Goal: Check status: Check status

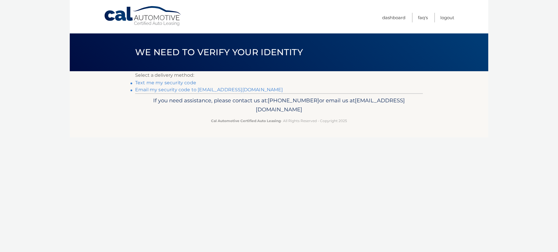
click at [183, 83] on link "Text me my security code" at bounding box center [165, 83] width 61 height 6
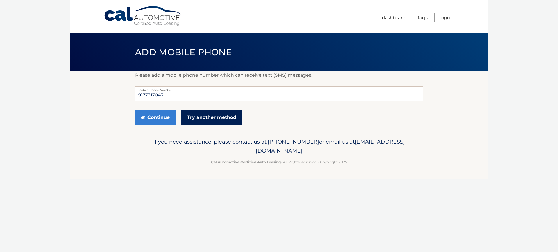
click at [194, 115] on link "Try another method" at bounding box center [211, 117] width 61 height 15
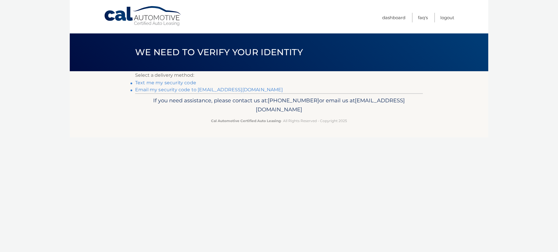
click at [196, 90] on link "Email my security code to o*****@lcsrestoration.com" at bounding box center [209, 90] width 148 height 6
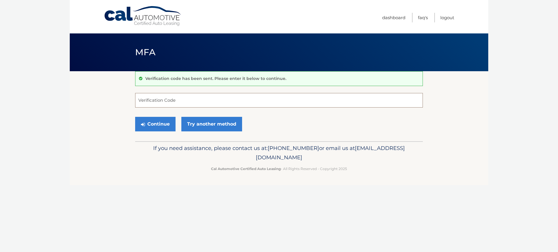
click at [229, 97] on input "Verification Code" at bounding box center [279, 100] width 288 height 15
paste input "600648"
click at [166, 125] on button "Continue" at bounding box center [155, 124] width 40 height 15
drag, startPoint x: 164, startPoint y: 103, endPoint x: 121, endPoint y: 105, distance: 43.6
click at [121, 105] on section "Verification code has been sent. Please enter it below to continue. 600648 Veri…" at bounding box center [279, 106] width 418 height 70
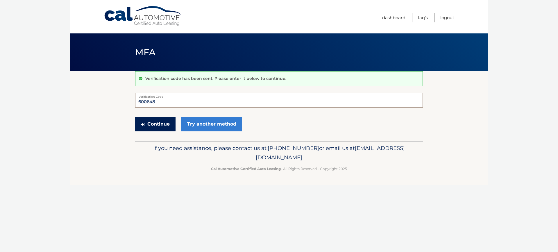
type input "600648"
click at [167, 125] on button "Continue" at bounding box center [155, 124] width 40 height 15
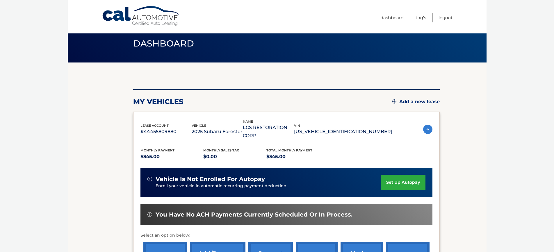
scroll to position [87, 0]
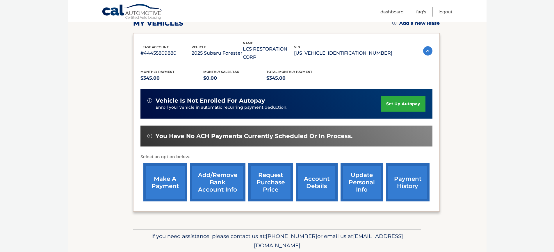
click at [390, 164] on link "payment history" at bounding box center [408, 182] width 44 height 38
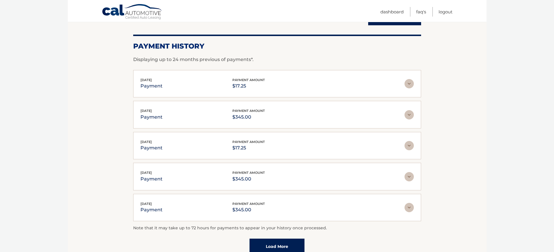
scroll to position [87, 0]
